Goal: Task Accomplishment & Management: Use online tool/utility

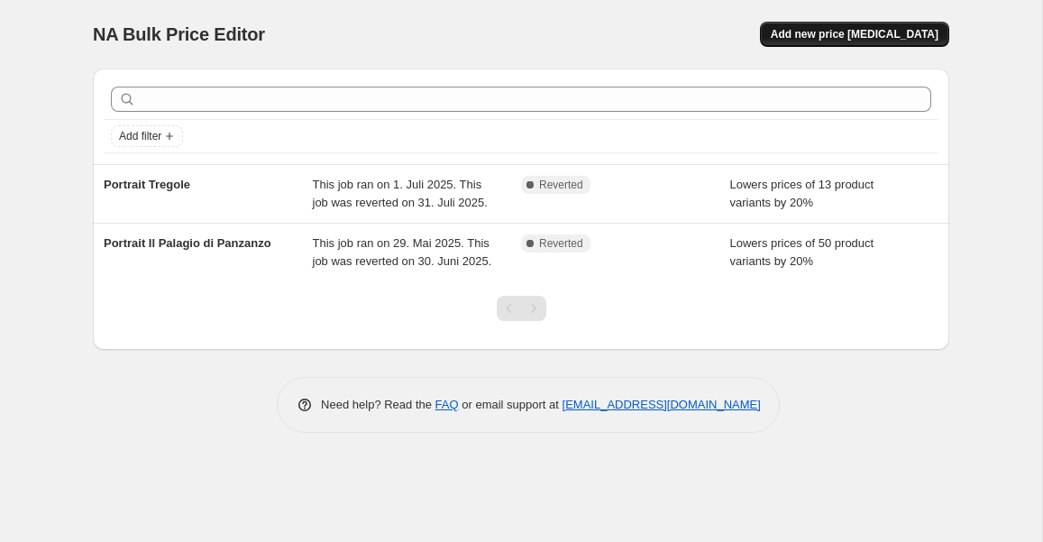
click at [871, 38] on span "Add new price [MEDICAL_DATA]" at bounding box center [855, 34] width 168 height 14
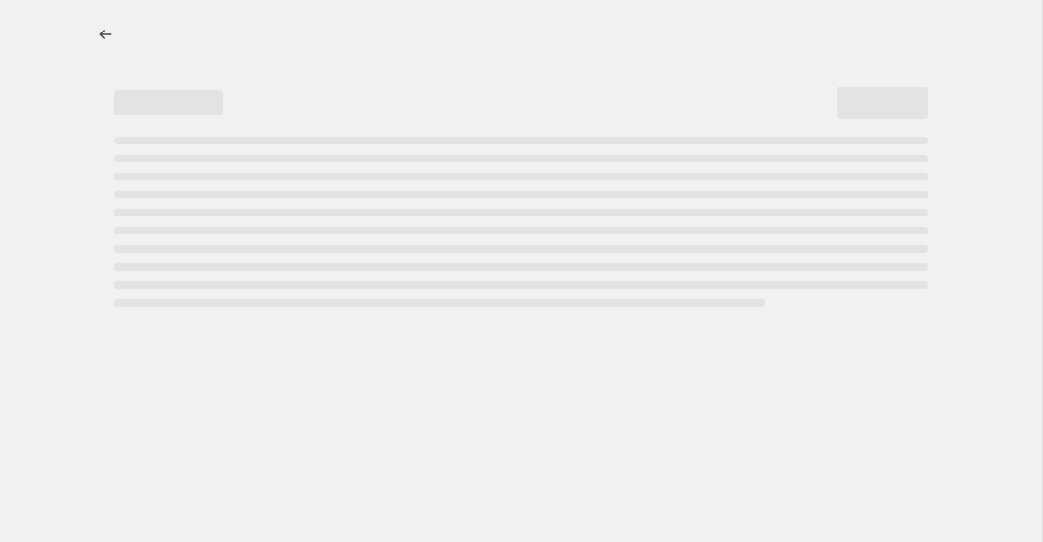
select select "percentage"
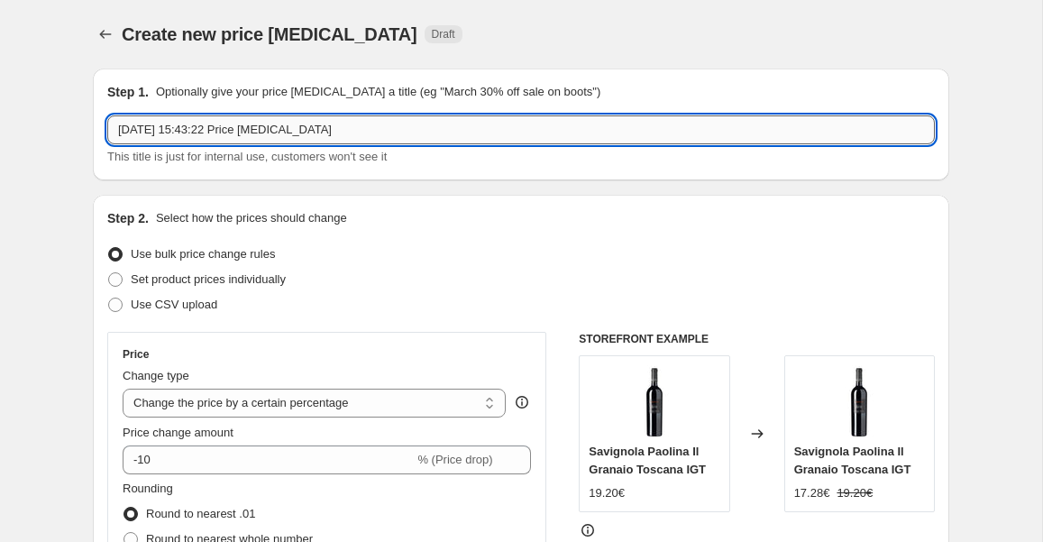
click at [390, 134] on input "[DATE] 15:43:22 Price [MEDICAL_DATA]" at bounding box center [521, 129] width 828 height 29
type input "20 % Vino al Vino 2025"
click at [501, 197] on div "Step 2. Select how the prices should change Use bulk price change rules Set pro…" at bounding box center [521, 511] width 857 height 633
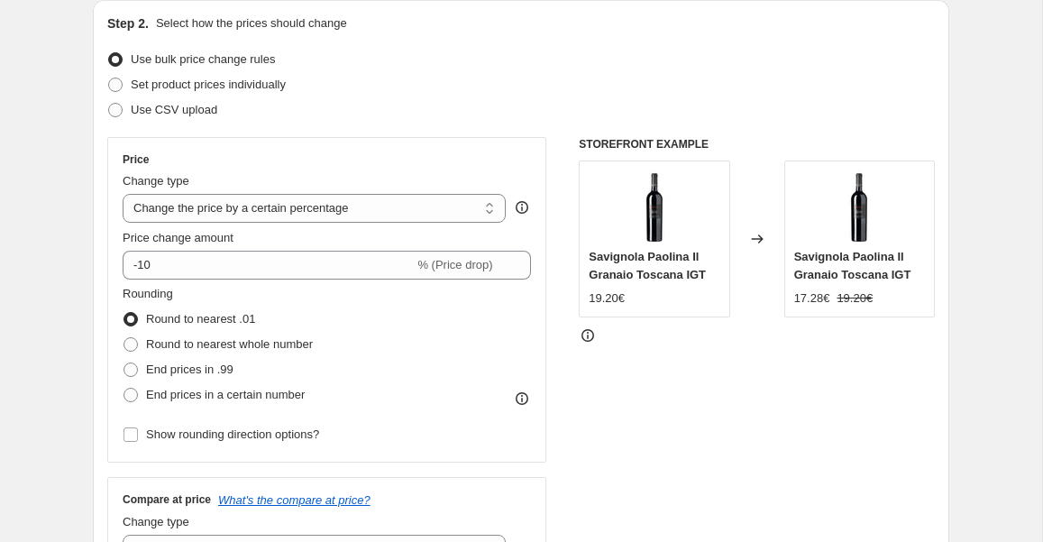
scroll to position [198, 0]
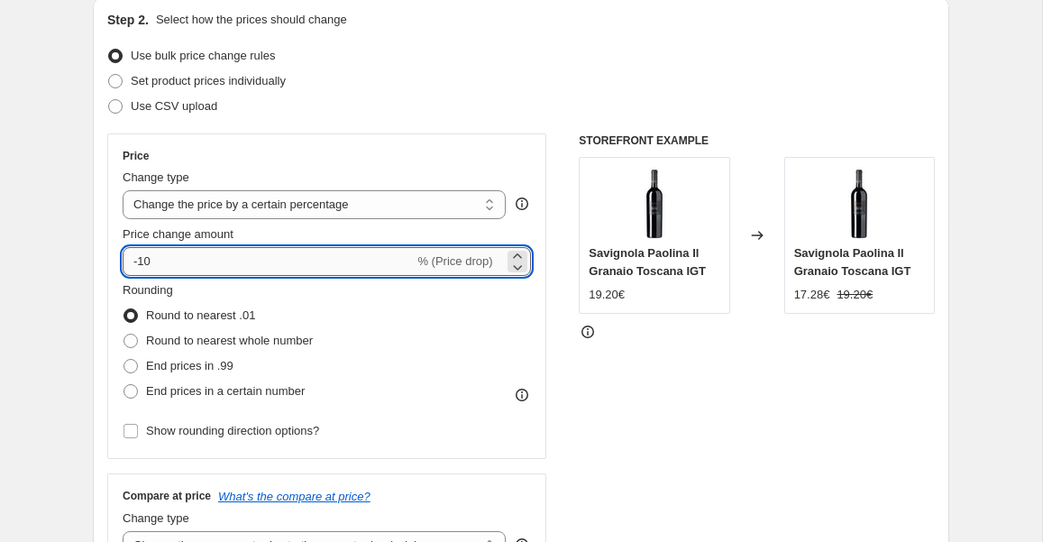
click at [237, 261] on input "-10" at bounding box center [268, 261] width 291 height 29
type input "-1"
type input "-20"
click at [407, 348] on div "Rounding Round to nearest .01 Round to nearest whole number End prices in .99 E…" at bounding box center [327, 342] width 408 height 123
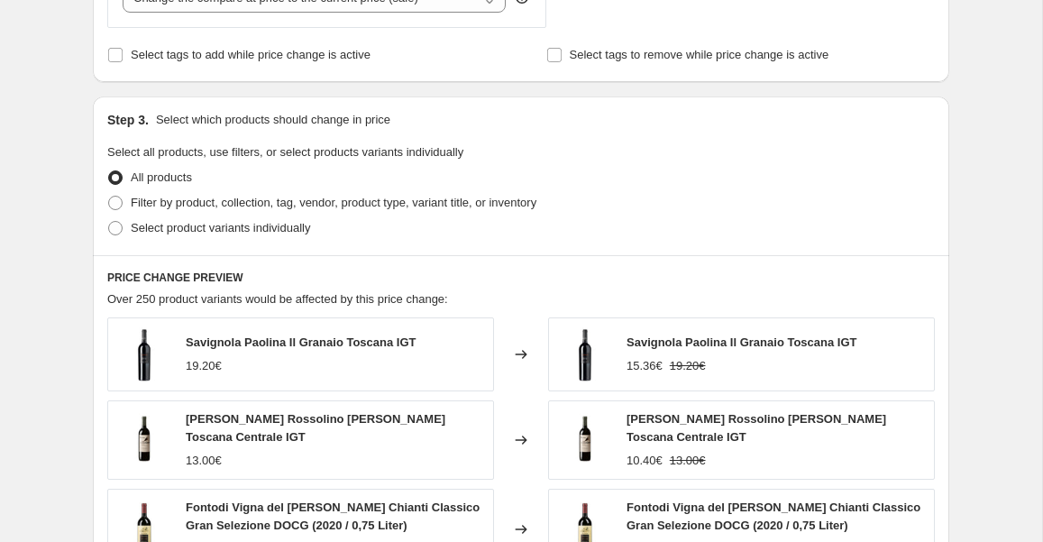
scroll to position [747, 0]
click at [119, 205] on span at bounding box center [115, 201] width 14 height 14
click at [109, 195] on input "Filter by product, collection, tag, vendor, product type, variant title, or inv…" at bounding box center [108, 194] width 1 height 1
radio input "true"
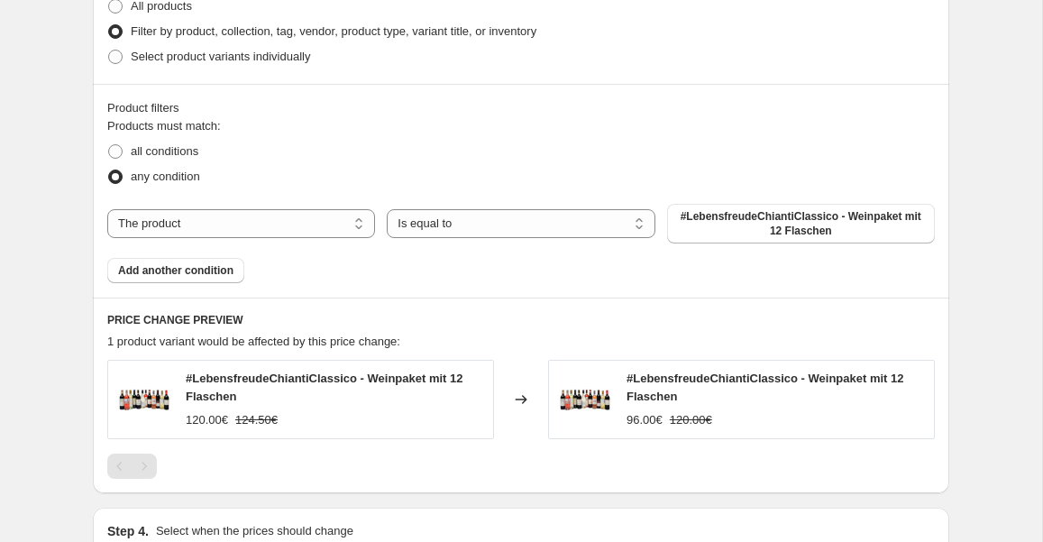
scroll to position [924, 0]
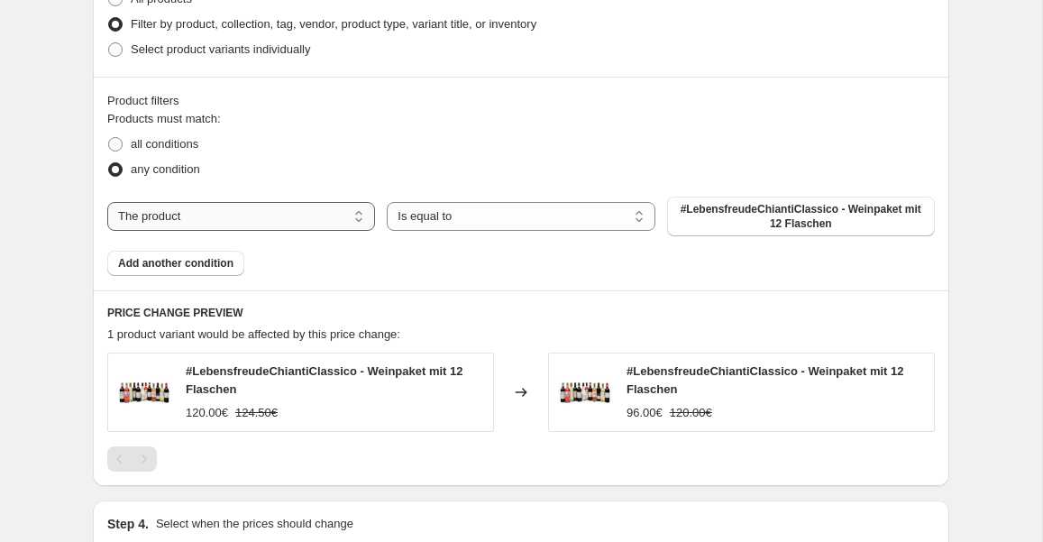
select select "collection"
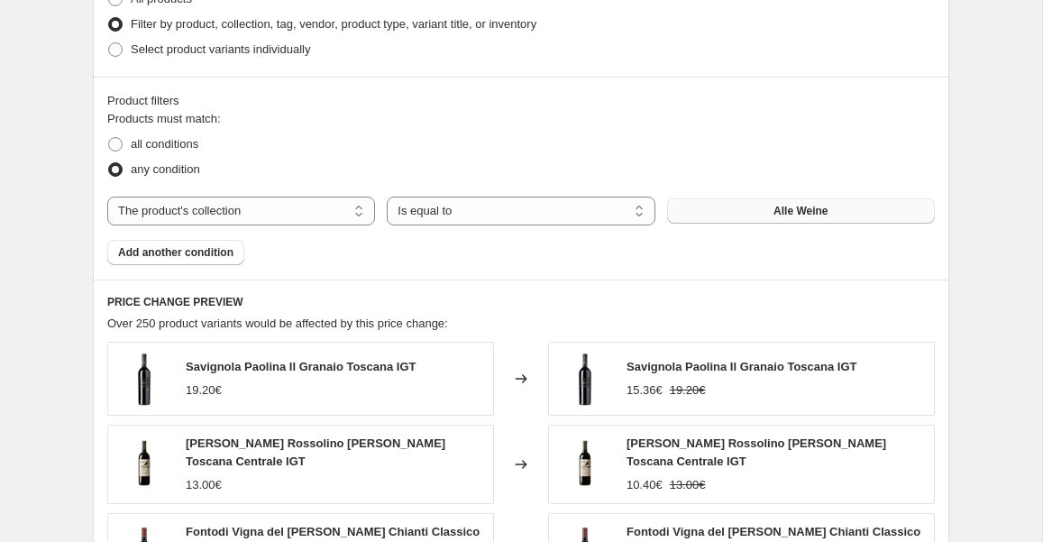
click at [725, 210] on button "Alle Weine" at bounding box center [801, 210] width 268 height 25
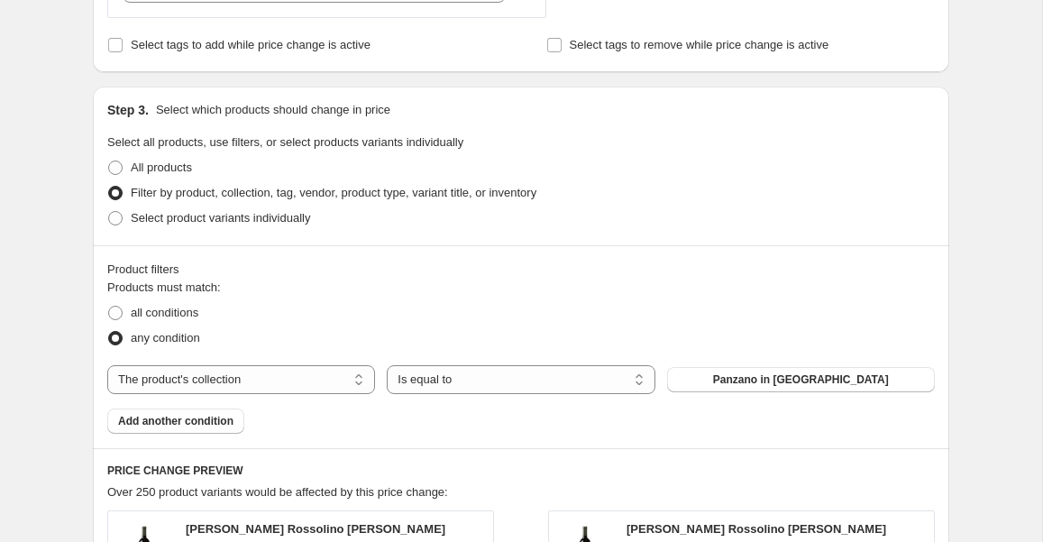
scroll to position [751, 0]
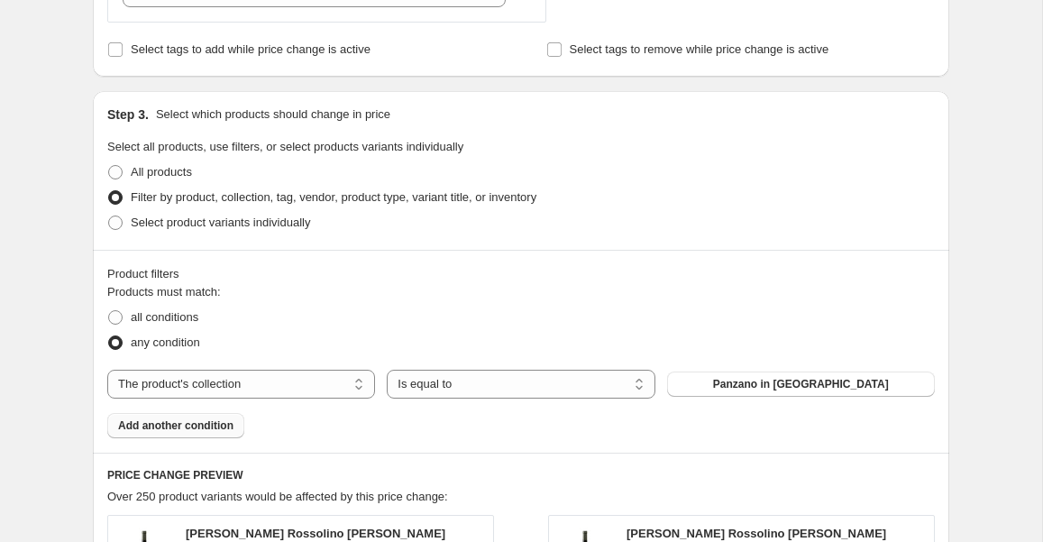
click at [201, 426] on span "Add another condition" at bounding box center [175, 425] width 115 height 14
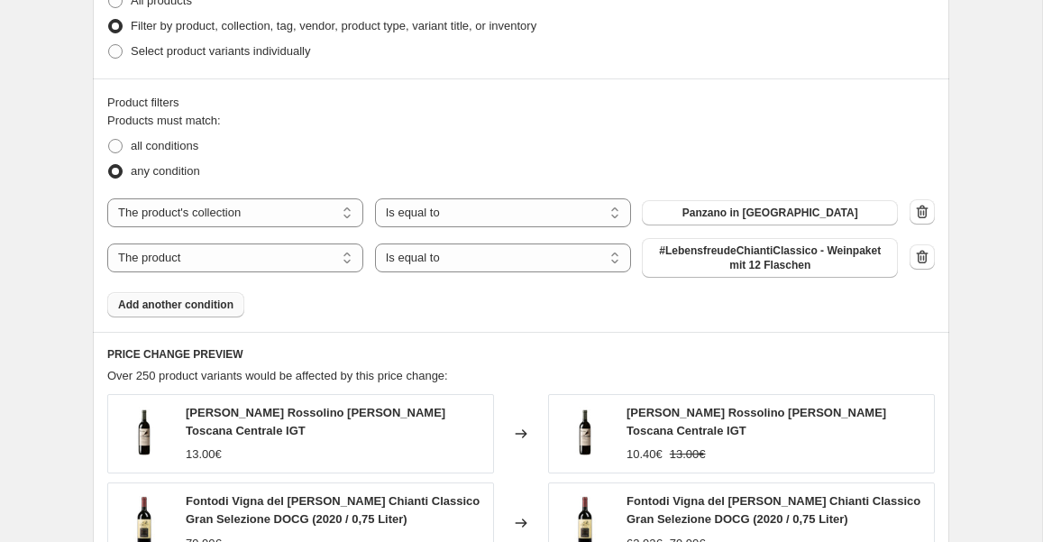
scroll to position [924, 0]
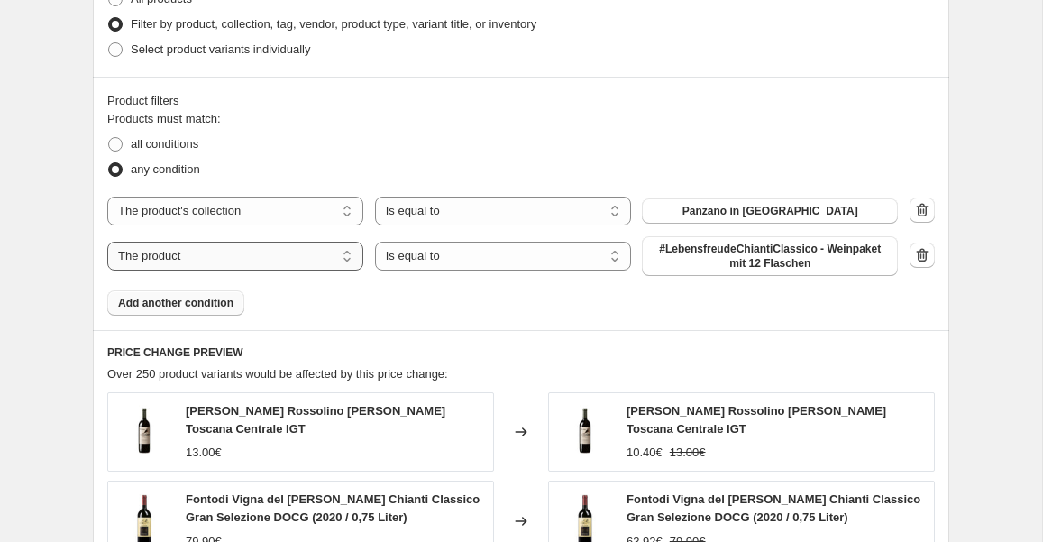
select select "inventory_quantity"
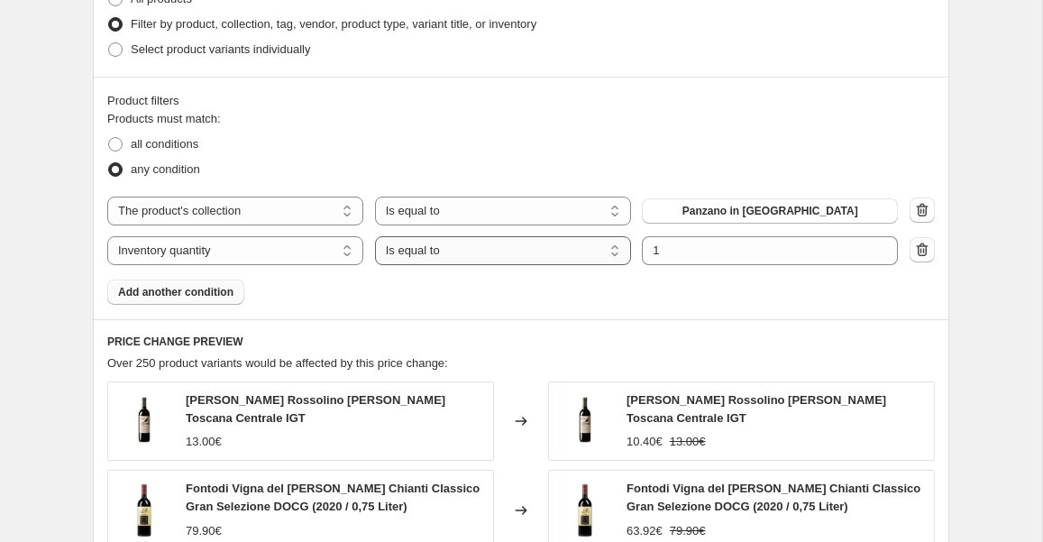
select select ">"
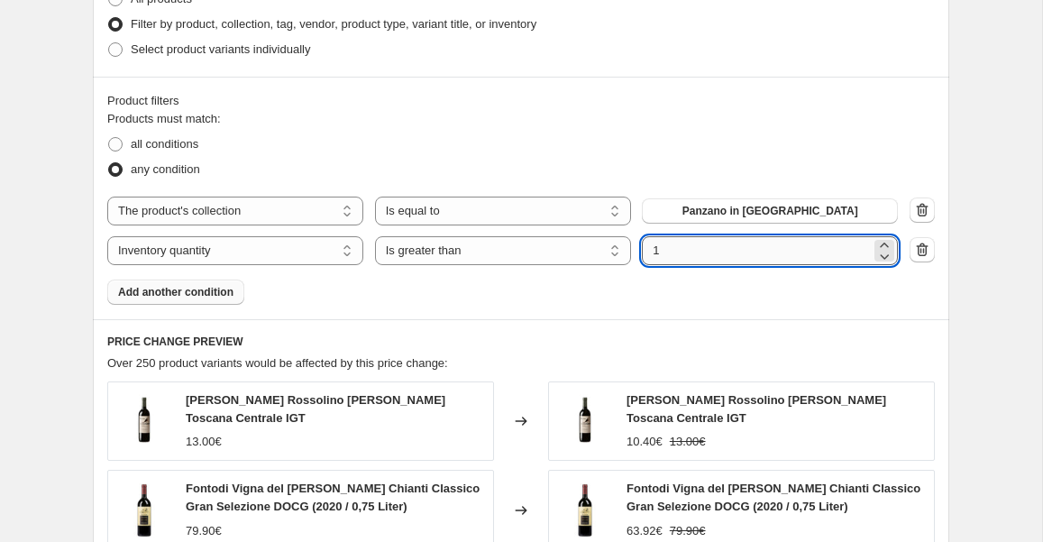
click at [689, 248] on input "1" at bounding box center [756, 250] width 229 height 29
type input "0"
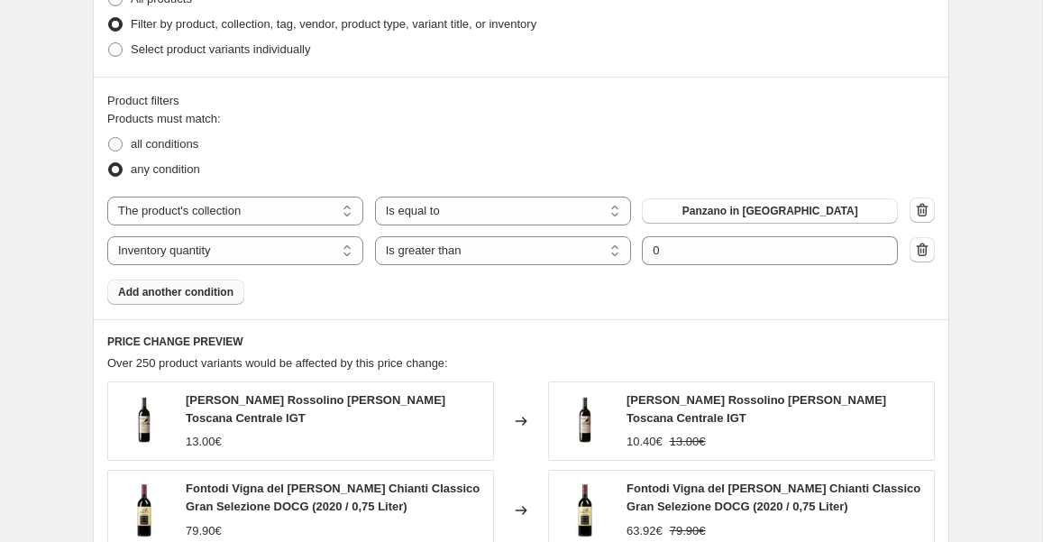
click at [677, 293] on div "Products must match: all conditions any condition The product The product's col…" at bounding box center [521, 207] width 828 height 195
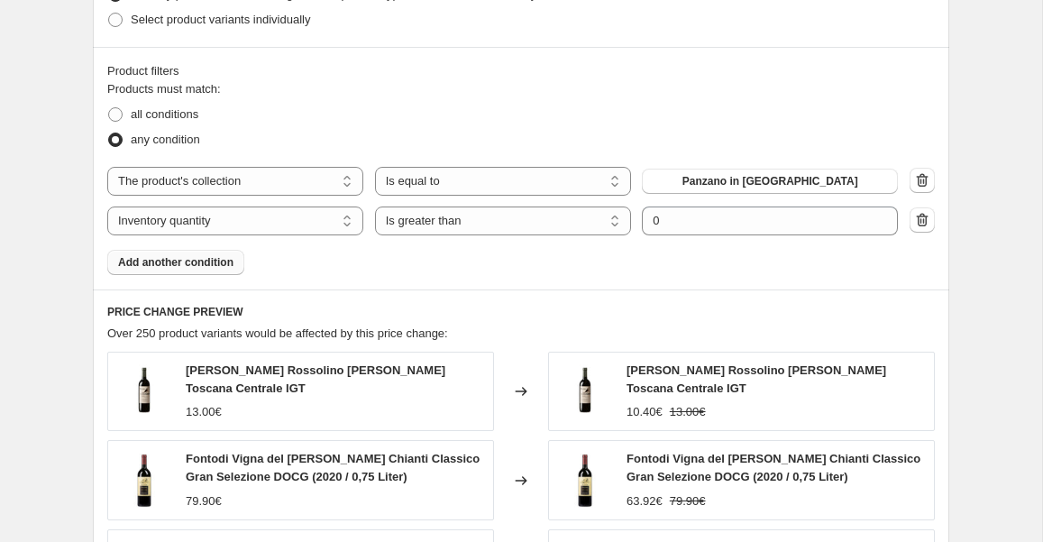
scroll to position [962, 0]
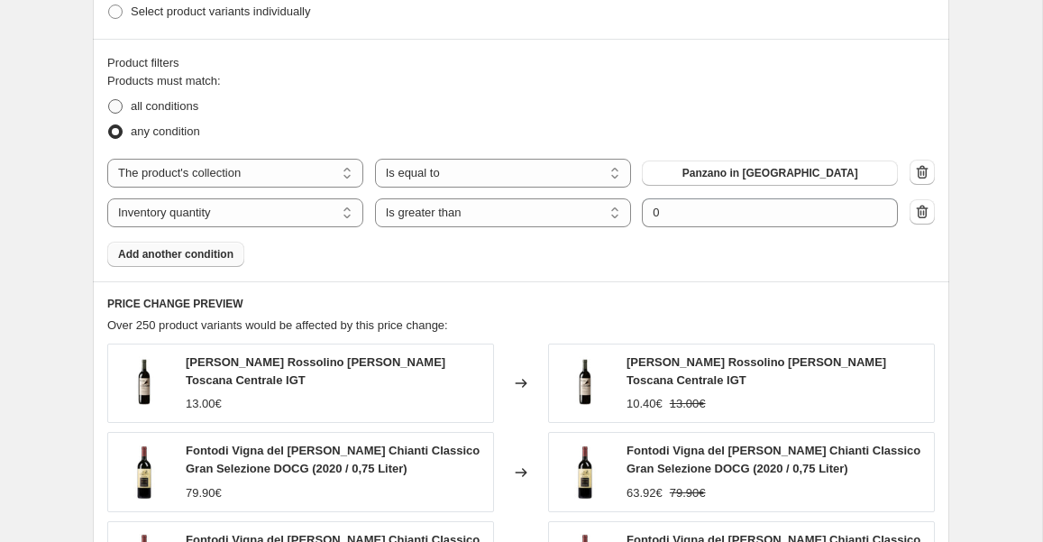
click at [115, 104] on span at bounding box center [115, 106] width 14 height 14
click at [109, 100] on input "all conditions" at bounding box center [108, 99] width 1 height 1
radio input "true"
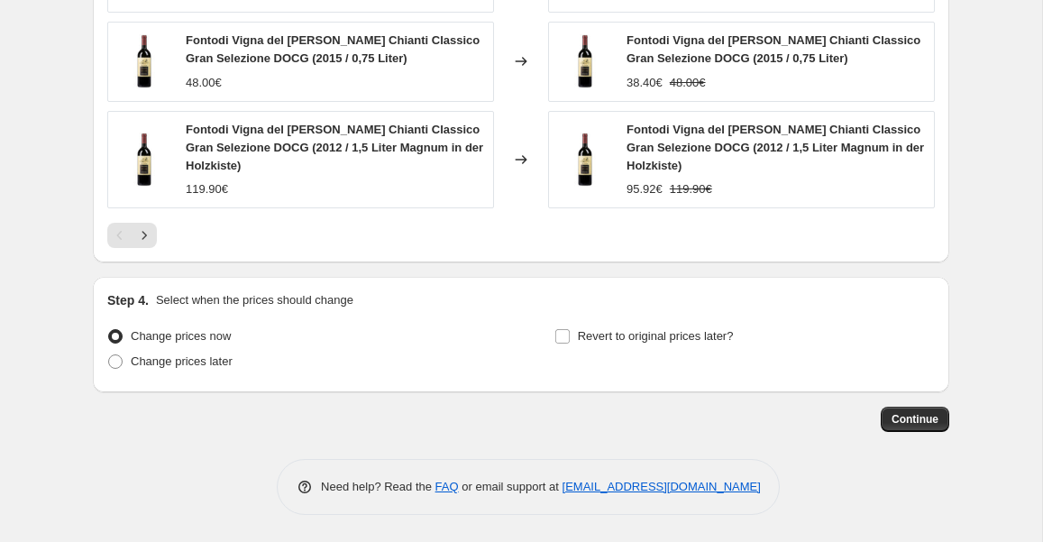
scroll to position [1550, 0]
click at [206, 361] on span "Change prices later" at bounding box center [182, 361] width 102 height 14
click at [109, 355] on input "Change prices later" at bounding box center [108, 354] width 1 height 1
radio input "true"
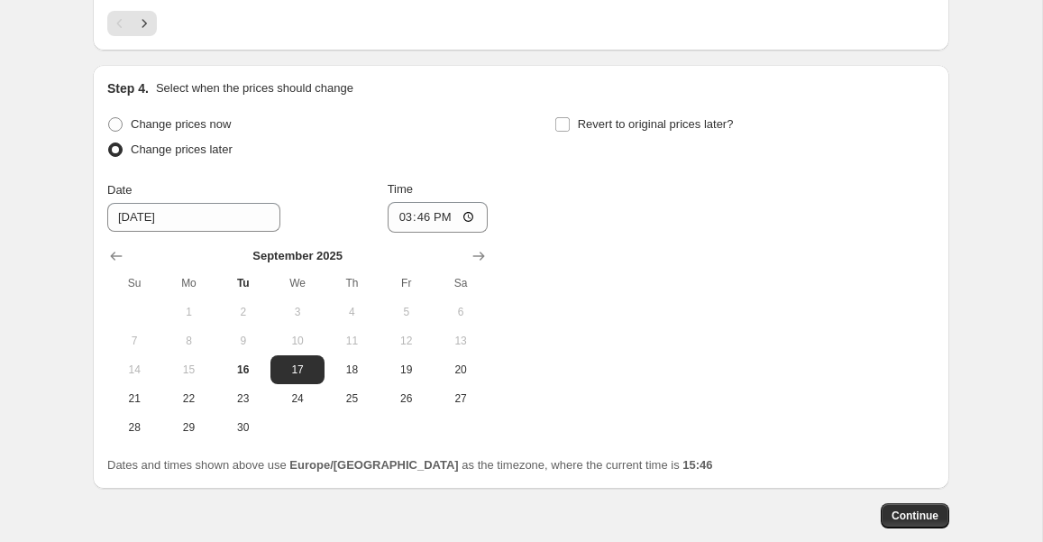
scroll to position [1764, 0]
click at [406, 369] on span "19" at bounding box center [407, 368] width 40 height 14
type input "[DATE]"
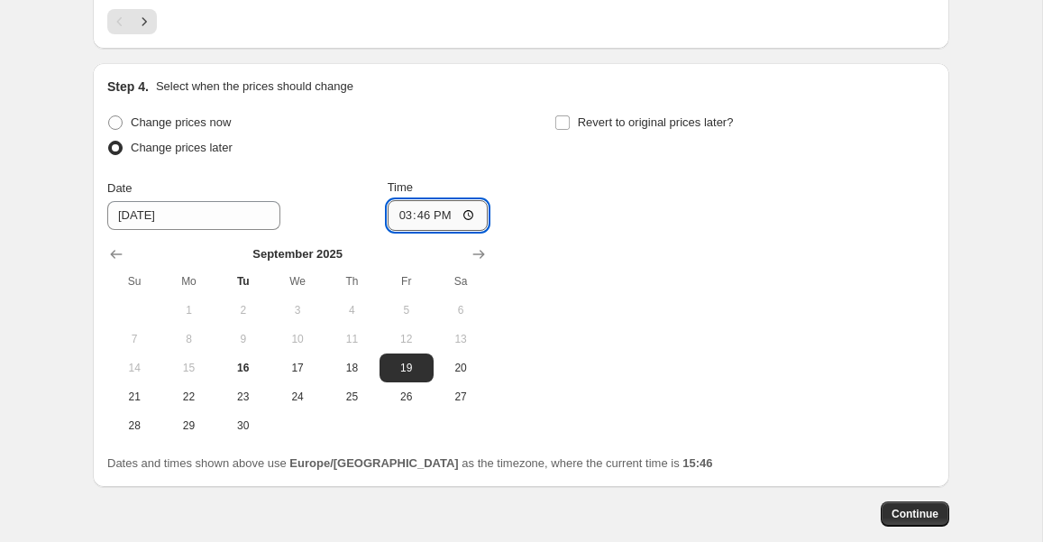
click at [447, 218] on input "15:46" at bounding box center [438, 215] width 101 height 31
click at [472, 212] on input "11:46" at bounding box center [438, 215] width 101 height 31
click at [445, 216] on input "11:46" at bounding box center [438, 215] width 101 height 31
type input "11:46"
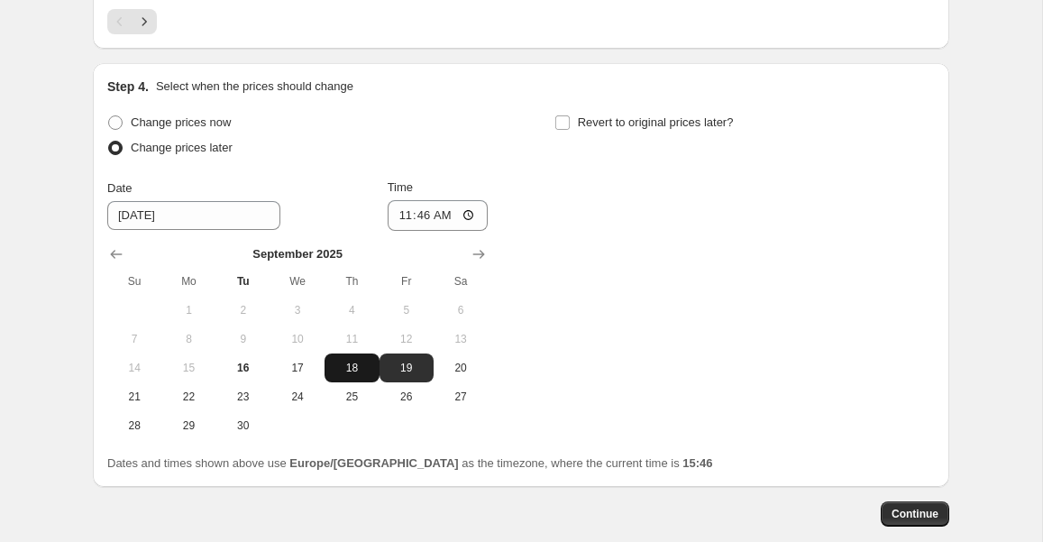
click at [345, 374] on span "18" at bounding box center [352, 368] width 40 height 14
type input "[DATE]"
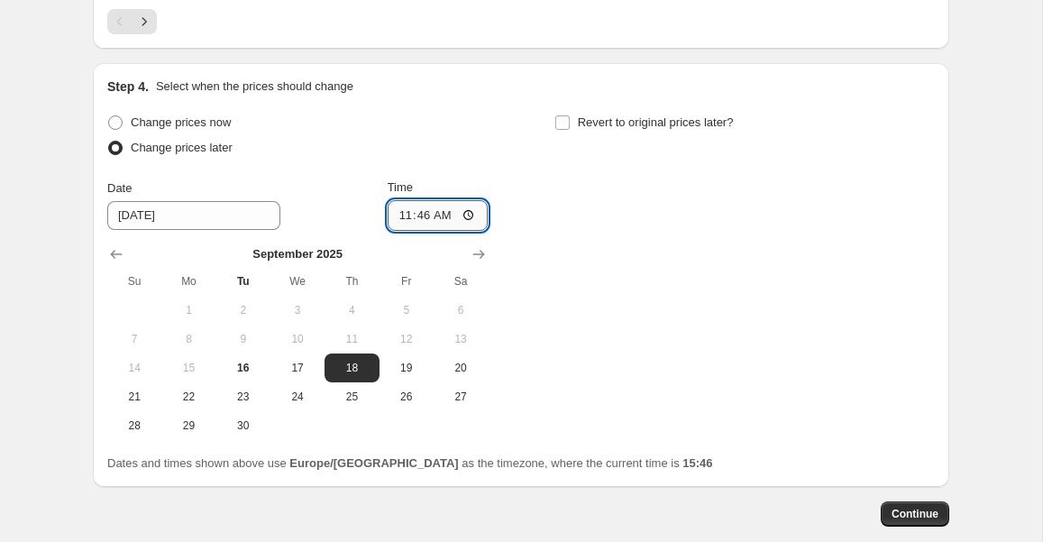
click at [470, 215] on input "11:46" at bounding box center [438, 215] width 101 height 31
type input "11:00"
click at [555, 120] on input "Revert to original prices later?" at bounding box center [562, 122] width 14 height 14
checkbox input "true"
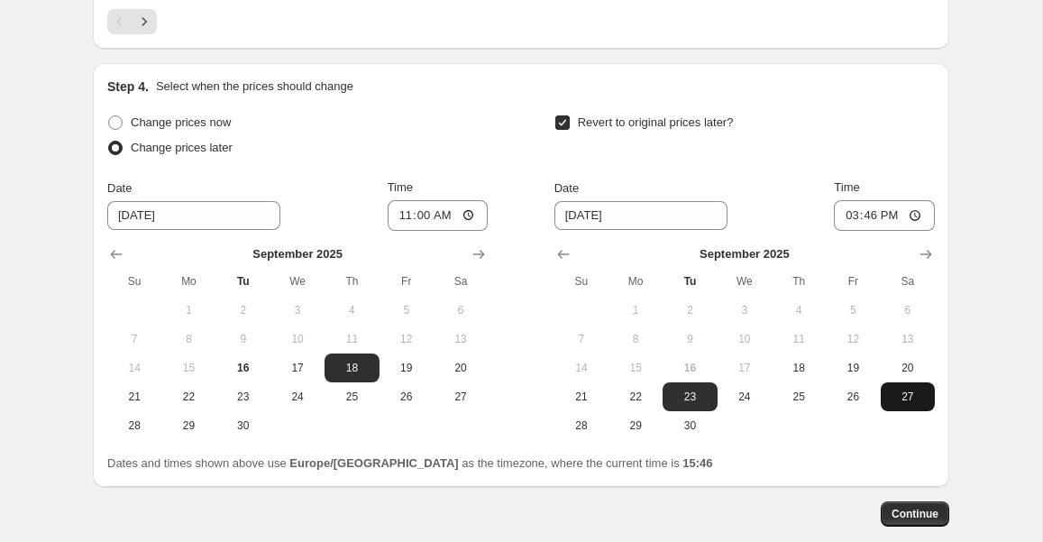
click at [912, 398] on span "27" at bounding box center [908, 397] width 40 height 14
type input "[DATE]"
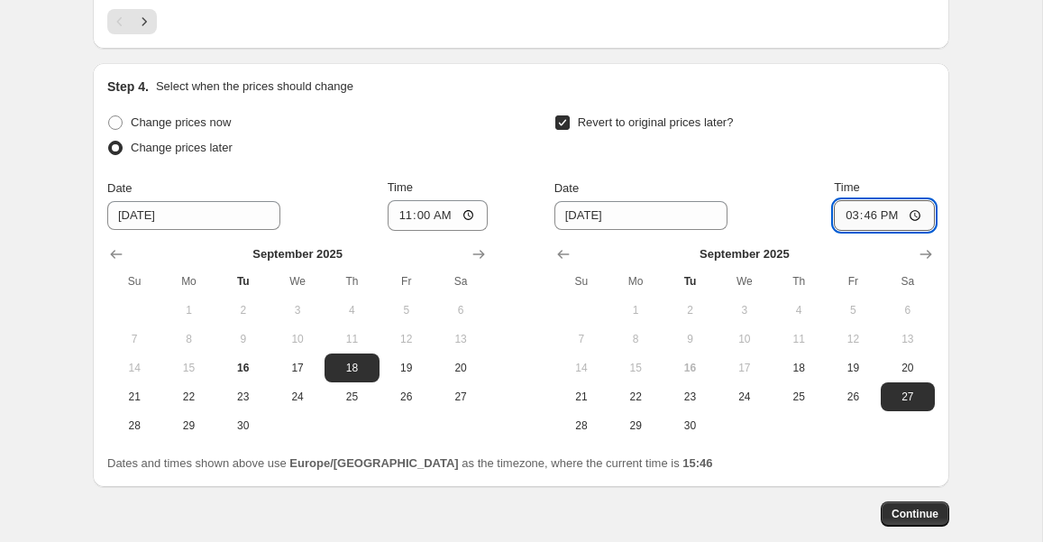
click at [894, 210] on input "15:46" at bounding box center [884, 215] width 101 height 31
click at [922, 217] on input "23:46" at bounding box center [884, 215] width 101 height 31
type input "23:00"
click at [900, 509] on button "Continue" at bounding box center [915, 513] width 69 height 25
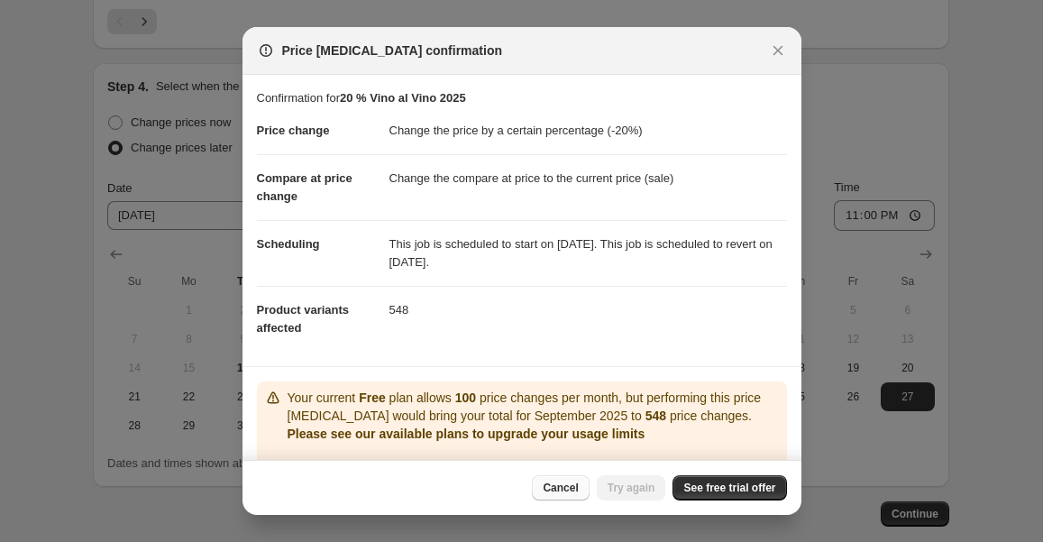
click at [554, 491] on span "Cancel" at bounding box center [560, 488] width 35 height 14
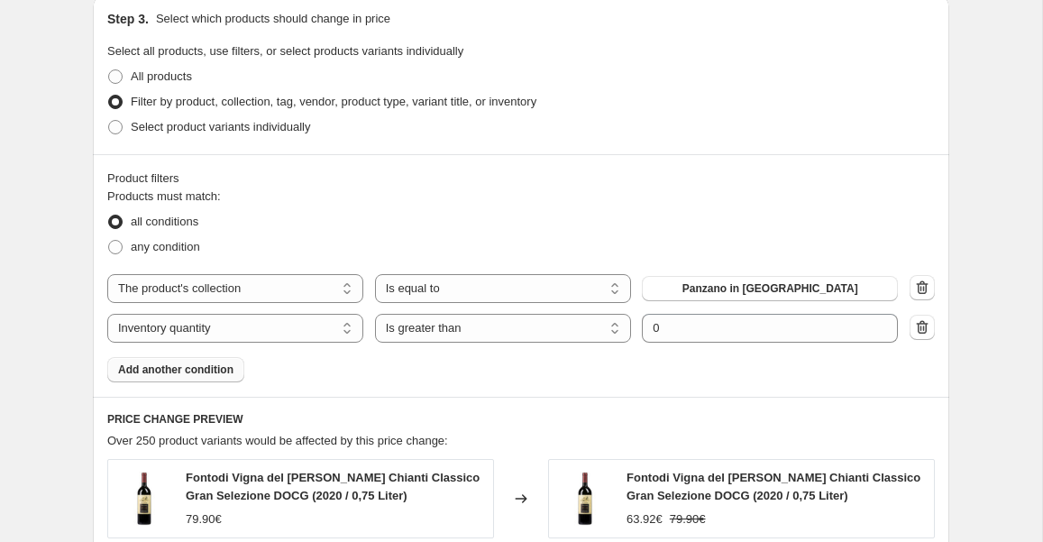
scroll to position [821, 0]
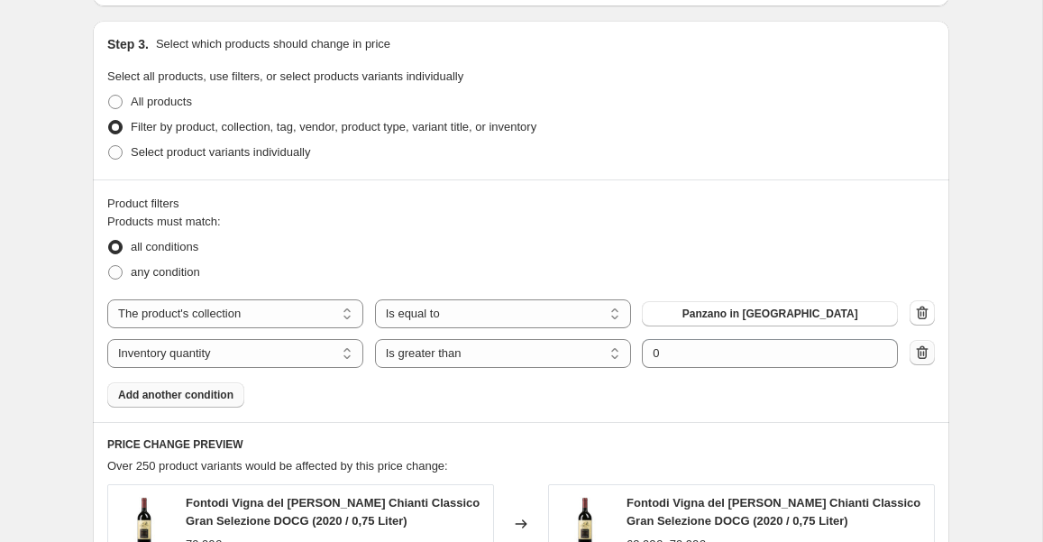
click at [922, 364] on button "button" at bounding box center [922, 352] width 25 height 25
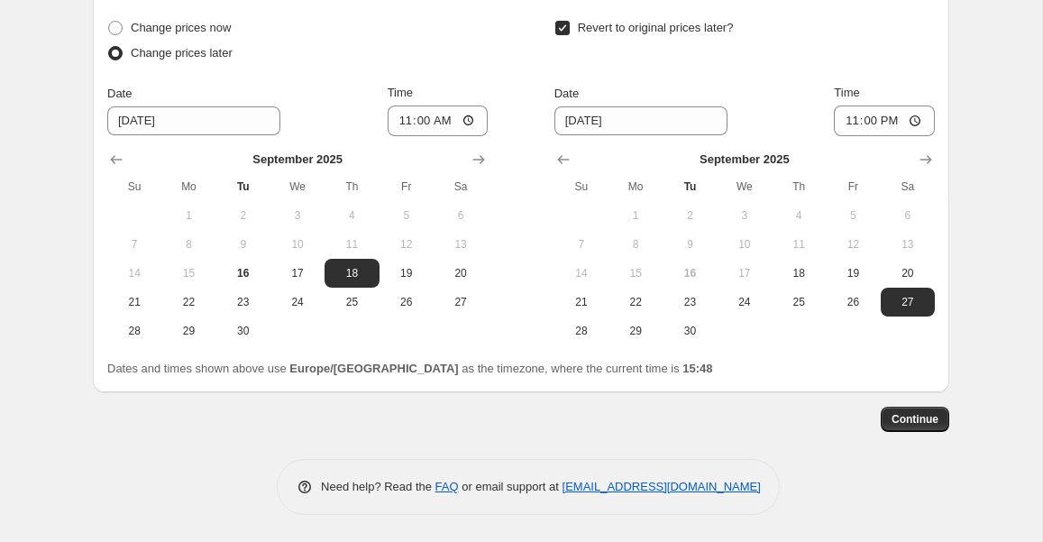
scroll to position [1802, 0]
click at [907, 427] on button "Continue" at bounding box center [915, 419] width 69 height 25
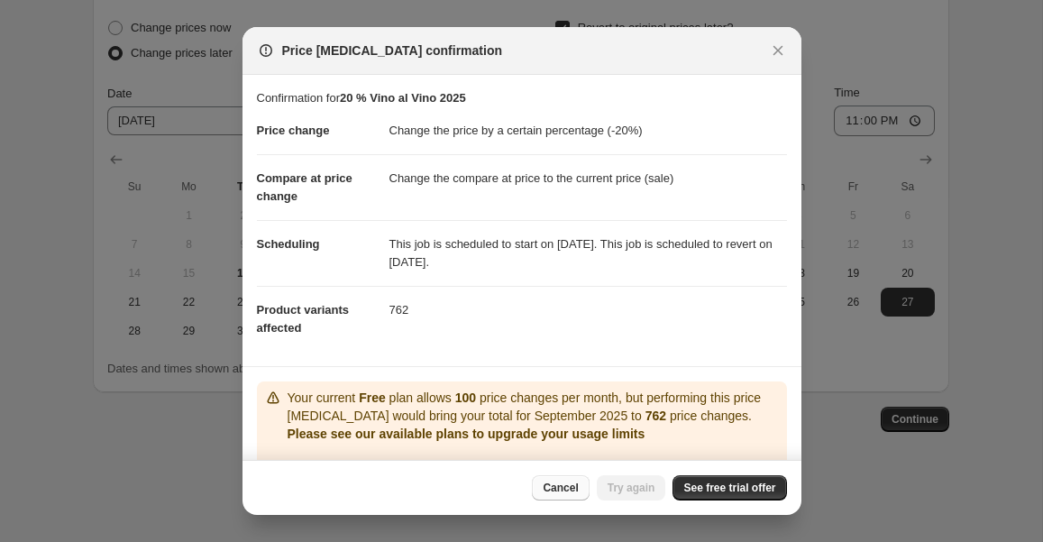
click at [543, 490] on span "Cancel" at bounding box center [560, 488] width 35 height 14
